Goal: Answer question/provide support

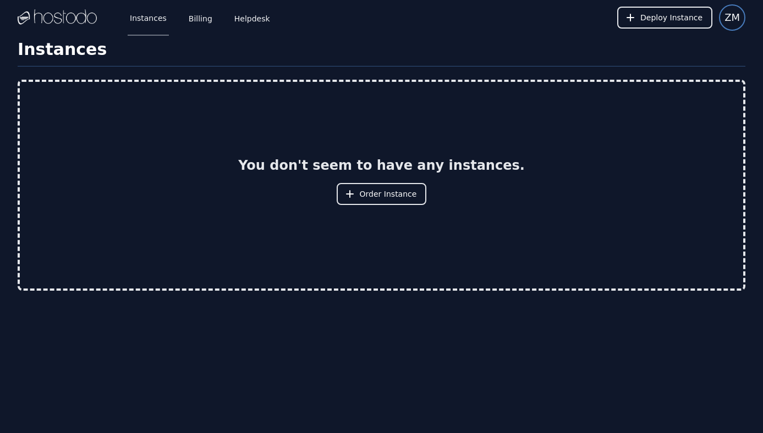
click at [731, 16] on span "ZM" at bounding box center [731, 17] width 15 height 15
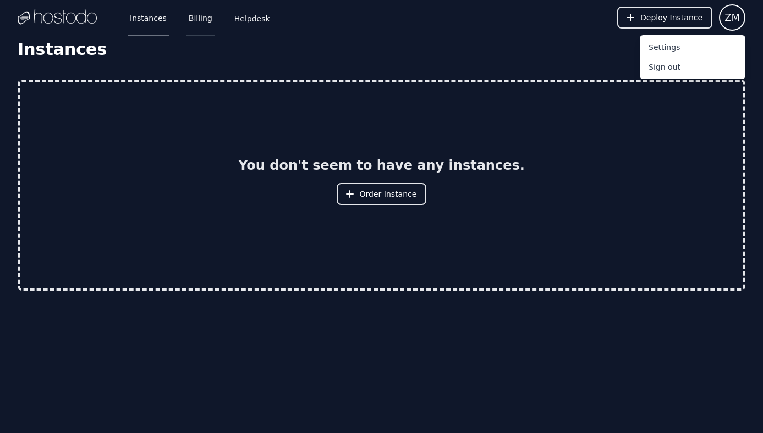
click at [207, 20] on link "Billing" at bounding box center [200, 17] width 28 height 36
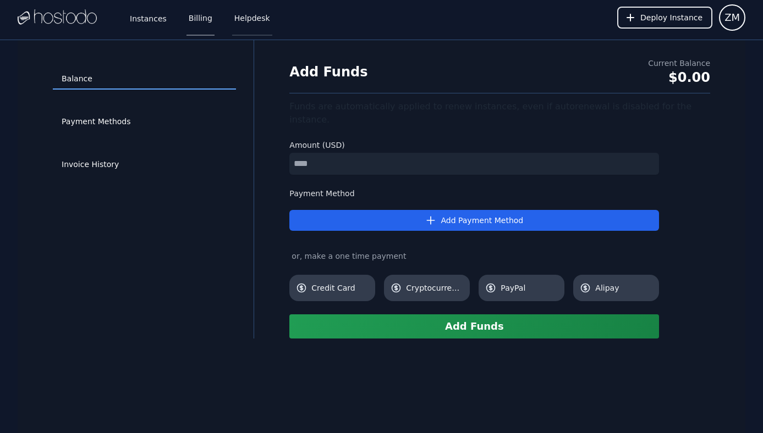
click at [247, 21] on link "Helpdesk" at bounding box center [252, 17] width 40 height 36
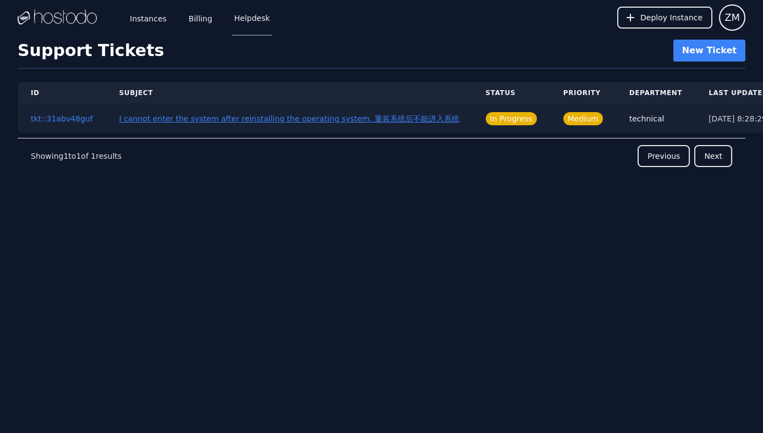
click at [249, 118] on button "I cannot enter the system after reinstalling the operating system. 重装系统后不能进入系统" at bounding box center [289, 118] width 340 height 11
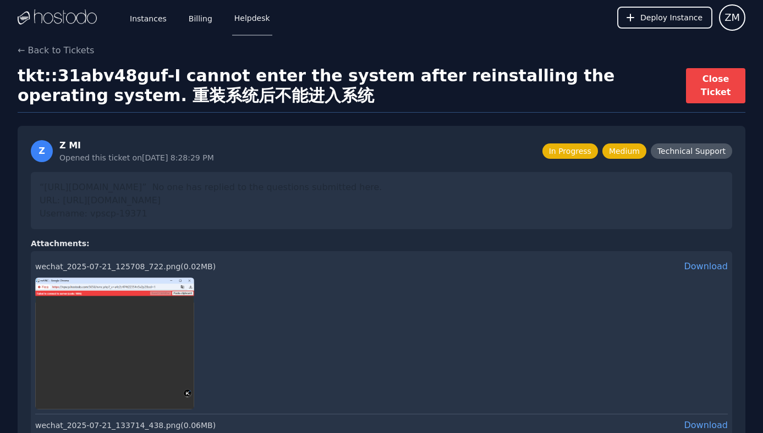
drag, startPoint x: 159, startPoint y: 217, endPoint x: 13, endPoint y: 170, distance: 153.9
click at [13, 170] on div "← Back to Tickets tkt::31abv48guf - I cannot enter the system after reinstallin…" at bounding box center [381, 406] width 763 height 725
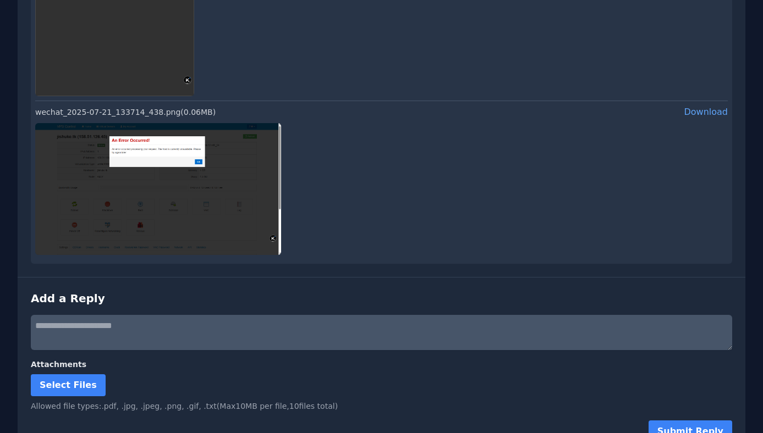
scroll to position [336, 0]
